Goal: Check status

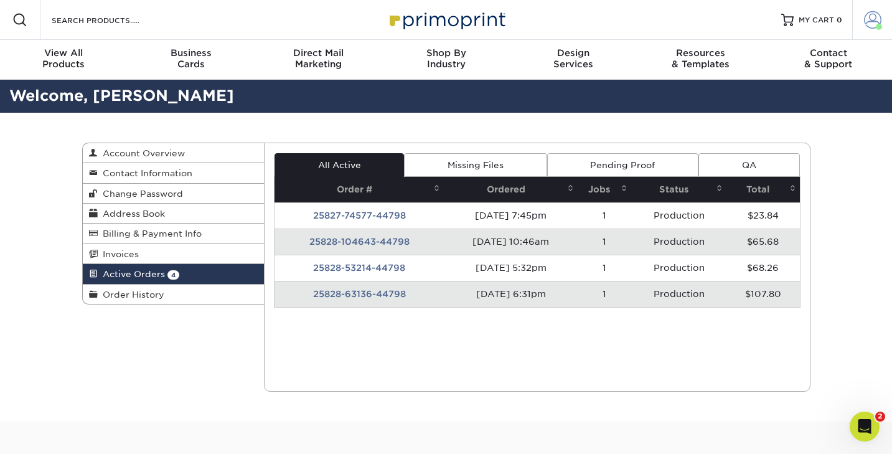
click at [867, 20] on span at bounding box center [872, 19] width 17 height 17
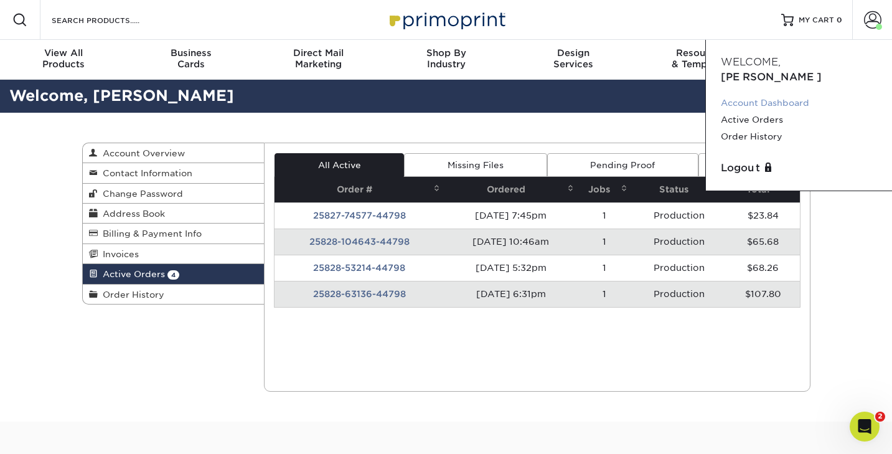
click at [772, 95] on link "Account Dashboard" at bounding box center [799, 103] width 156 height 17
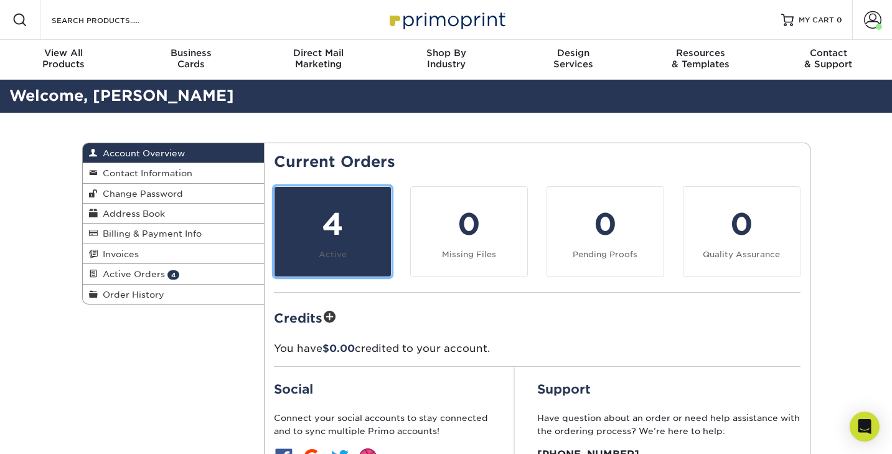
click at [349, 219] on div "4" at bounding box center [332, 224] width 101 height 45
